Goal: Transaction & Acquisition: Obtain resource

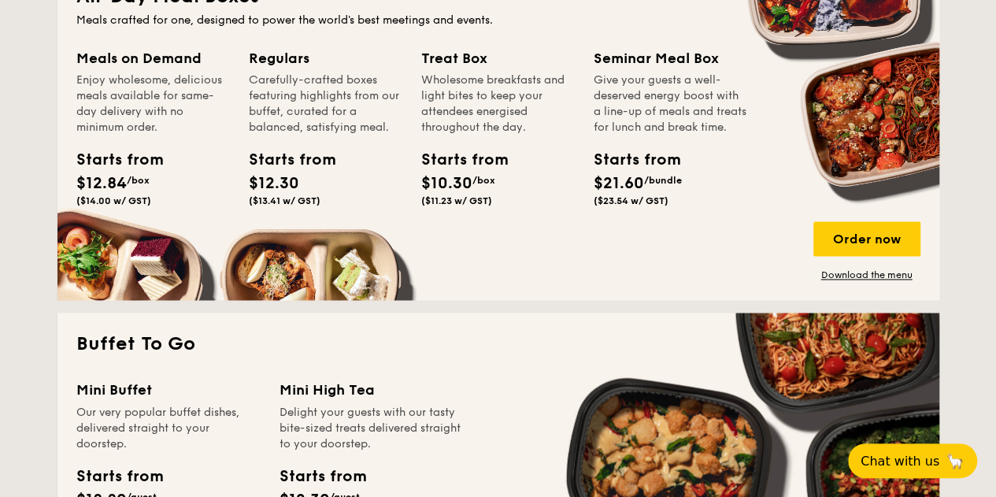
scroll to position [1102, 0]
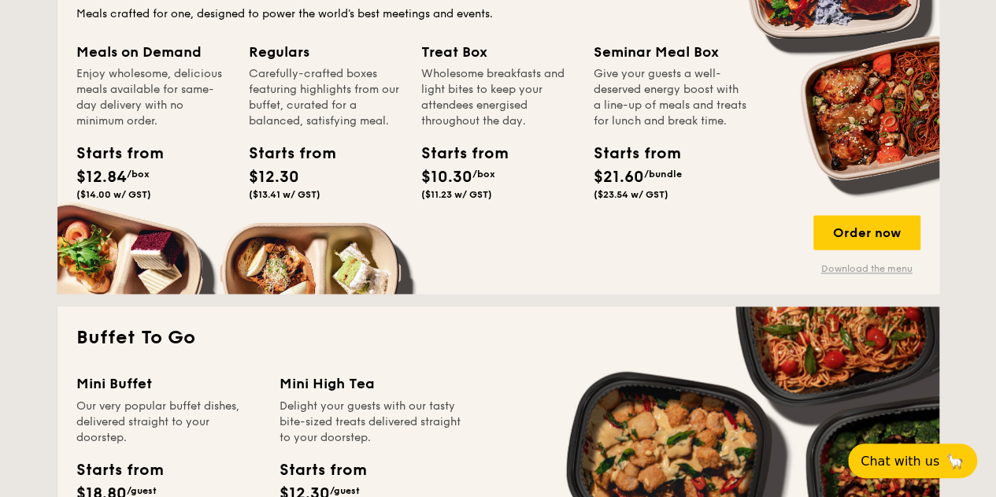
click at [852, 272] on link "Download the menu" at bounding box center [866, 268] width 107 height 13
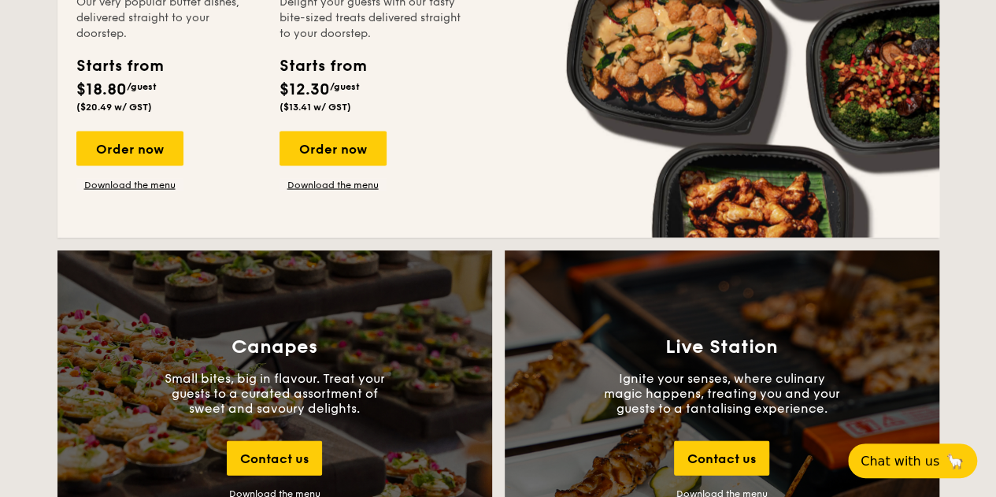
scroll to position [1417, 0]
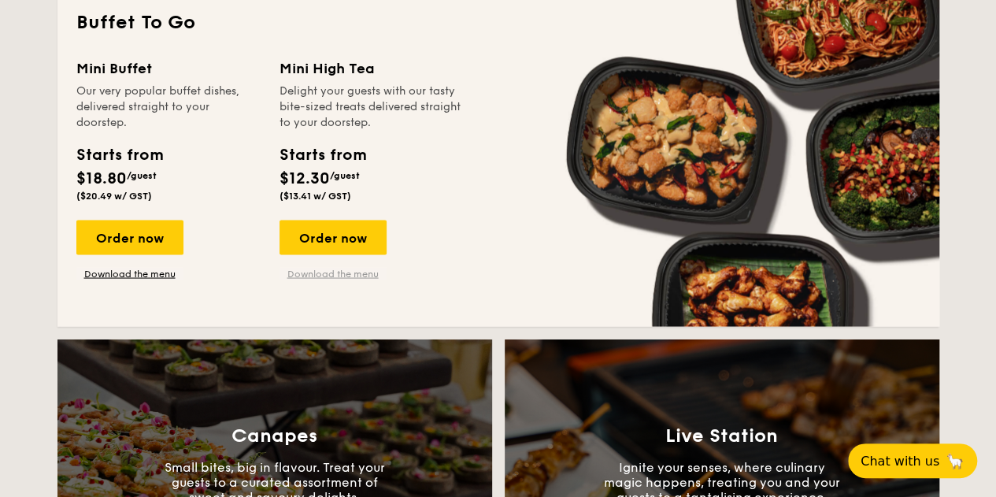
click at [316, 270] on link "Download the menu" at bounding box center [332, 273] width 107 height 13
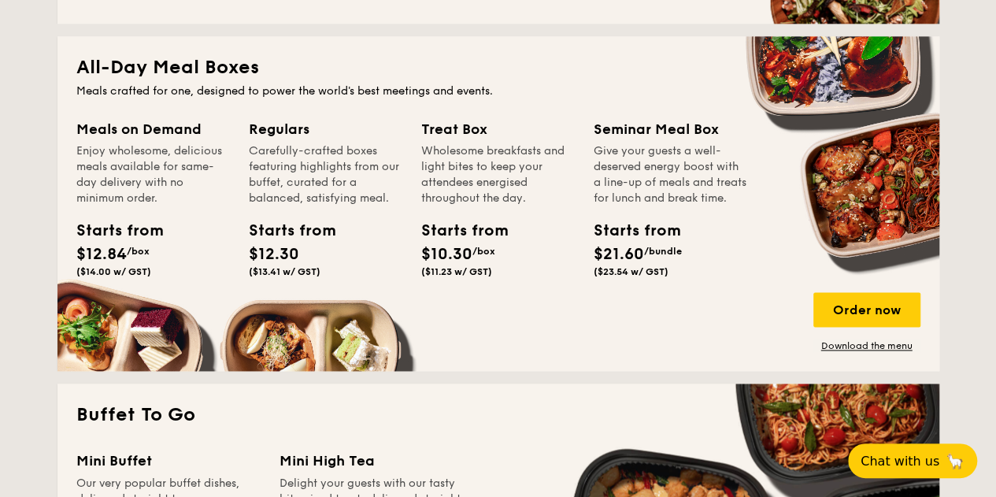
scroll to position [1023, 0]
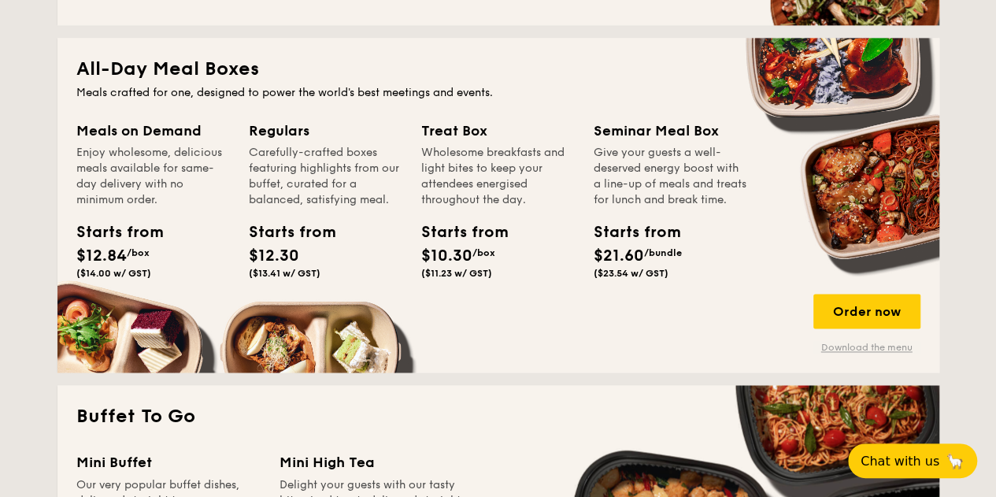
click at [874, 348] on link "Download the menu" at bounding box center [866, 347] width 107 height 13
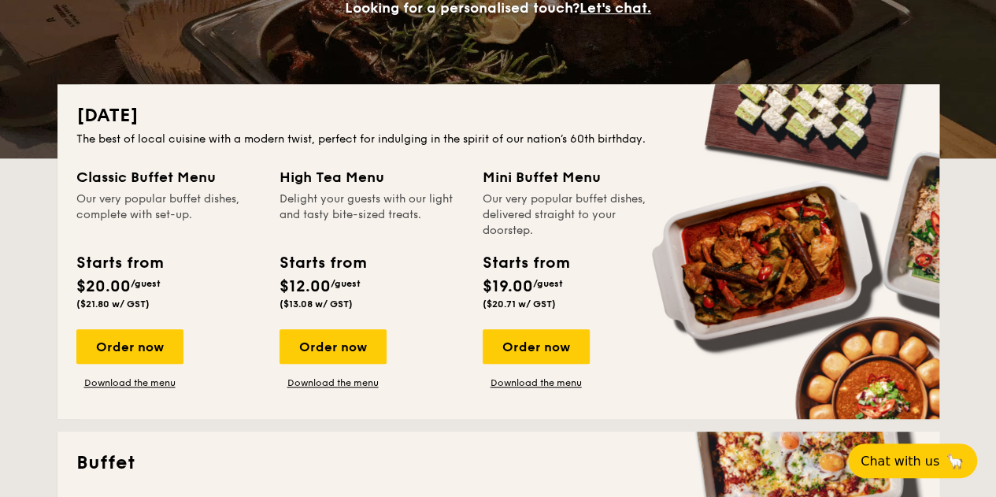
scroll to position [0, 0]
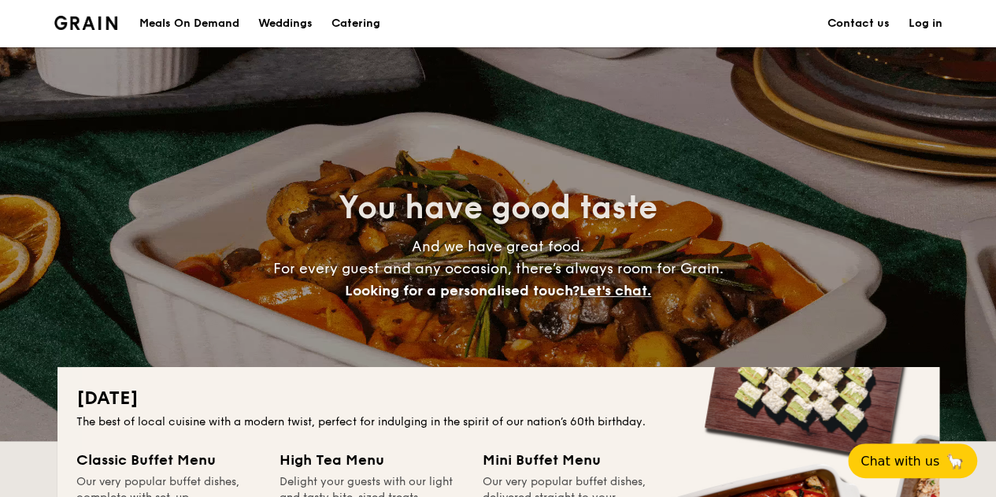
click at [174, 24] on div "Meals On Demand" at bounding box center [189, 23] width 100 height 47
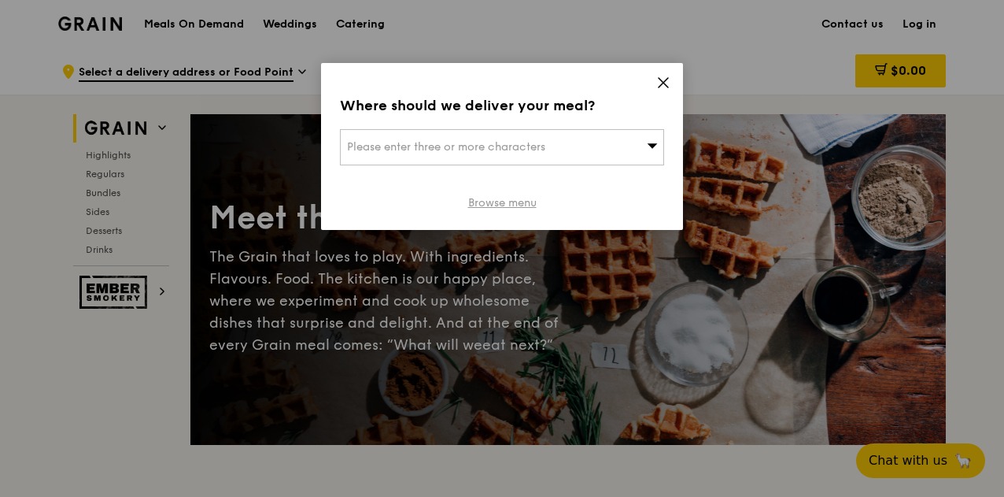
click at [516, 202] on link "Browse menu" at bounding box center [502, 203] width 68 height 16
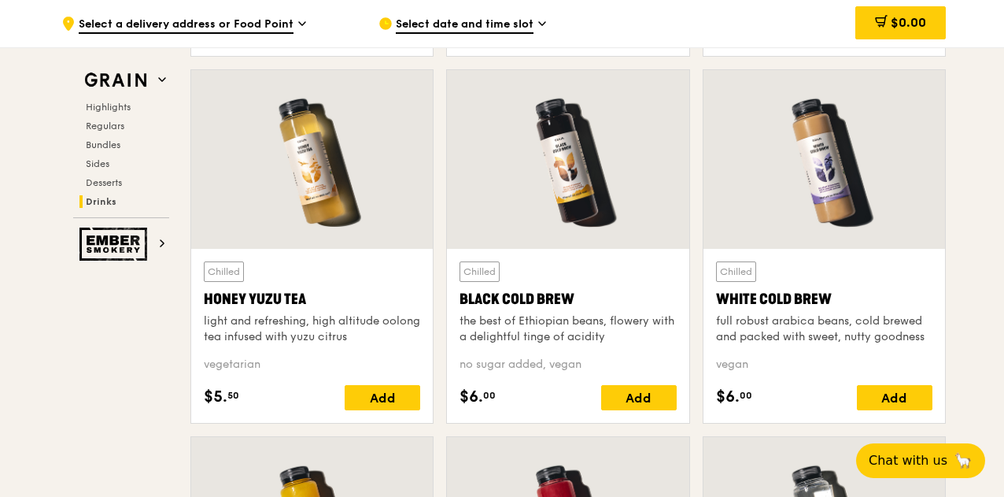
scroll to position [5808, 0]
